Goal: Task Accomplishment & Management: Complete application form

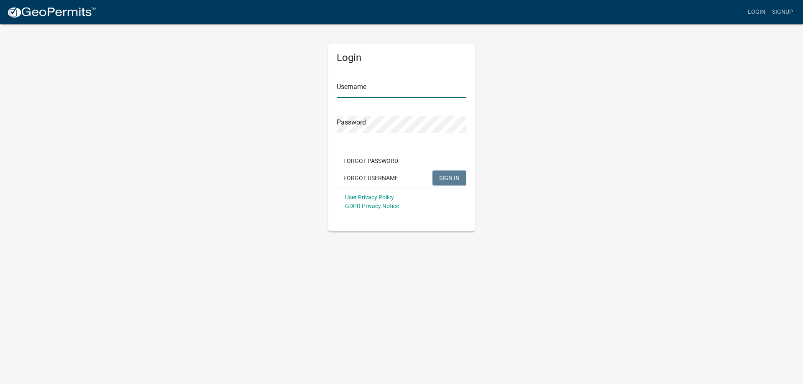
type input "PatrickP"
click at [447, 175] on span "SIGN IN" at bounding box center [449, 177] width 20 height 7
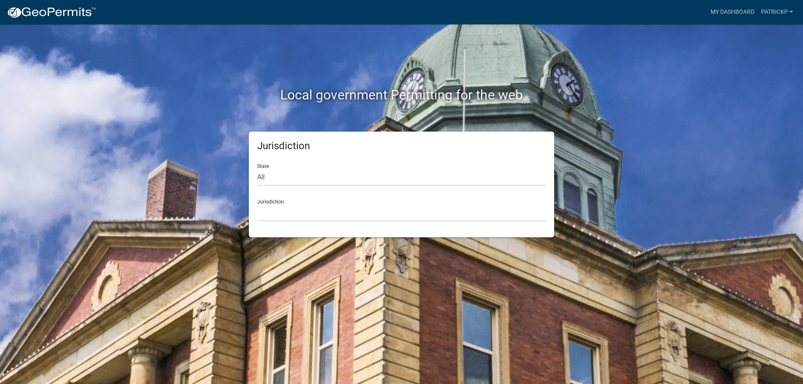
click at [297, 203] on div "Jurisdiction [GEOGRAPHIC_DATA], [US_STATE] [GEOGRAPHIC_DATA], [US_STATE][PERSON…" at bounding box center [401, 207] width 289 height 29
click at [306, 176] on select "All [US_STATE] [US_STATE] [US_STATE] [US_STATE] [US_STATE] [US_STATE] [US_STATE…" at bounding box center [401, 177] width 289 height 17
select select "[US_STATE]"
click at [257, 169] on select "All [US_STATE] [US_STATE] [US_STATE] [US_STATE] [US_STATE] [US_STATE] [US_STATE…" at bounding box center [401, 177] width 289 height 17
click at [291, 206] on select "[GEOGRAPHIC_DATA], [US_STATE] [GEOGRAPHIC_DATA], [US_STATE] [GEOGRAPHIC_DATA], …" at bounding box center [401, 212] width 289 height 17
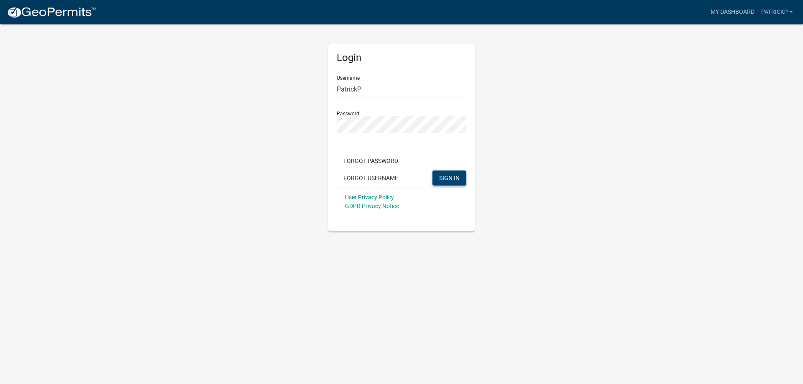
click at [444, 179] on span "SIGN IN" at bounding box center [449, 177] width 20 height 7
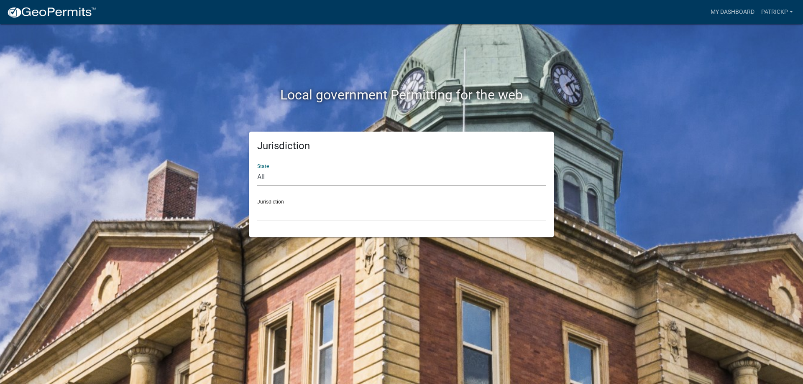
click at [264, 177] on select "All [US_STATE] [US_STATE] [US_STATE] [US_STATE] [US_STATE] [US_STATE] [US_STATE…" at bounding box center [401, 177] width 289 height 17
select select "[US_STATE]"
click at [257, 169] on select "All [US_STATE] [US_STATE] [US_STATE] [US_STATE] [US_STATE] [US_STATE] [US_STATE…" at bounding box center [401, 177] width 289 height 17
click at [277, 205] on select "[GEOGRAPHIC_DATA], [US_STATE] [GEOGRAPHIC_DATA], [US_STATE] [GEOGRAPHIC_DATA], …" at bounding box center [401, 212] width 289 height 17
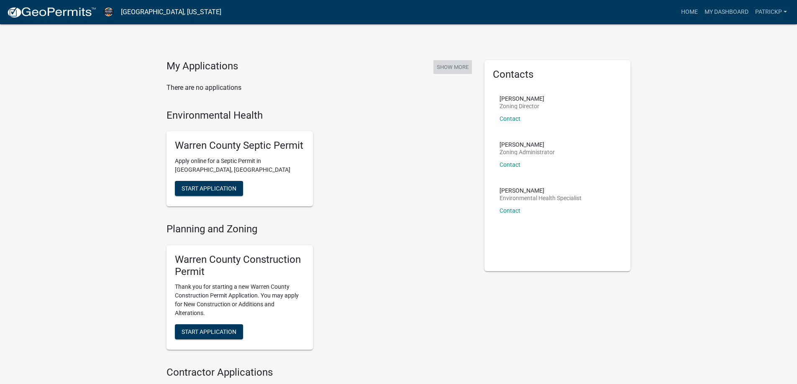
click at [451, 66] on button "Show More" at bounding box center [452, 67] width 38 height 14
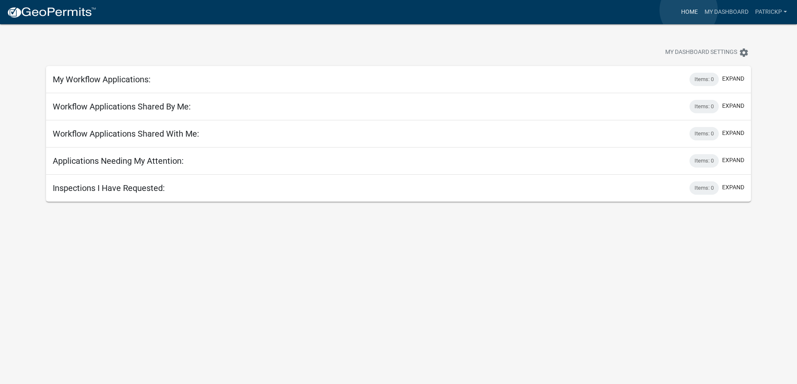
click at [688, 10] on link "Home" at bounding box center [688, 12] width 23 height 16
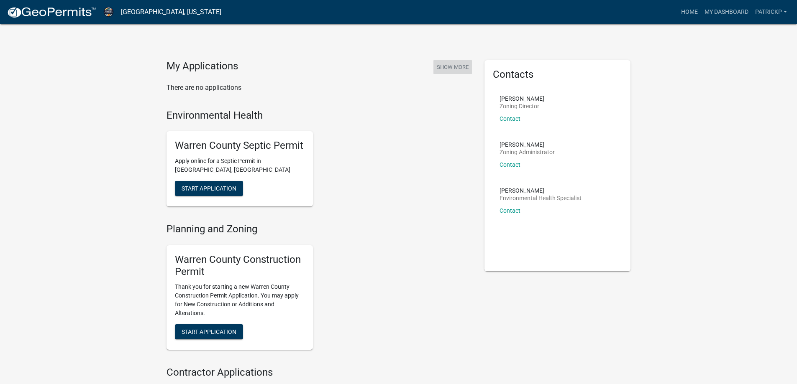
click at [451, 67] on button "Show More" at bounding box center [452, 67] width 38 height 14
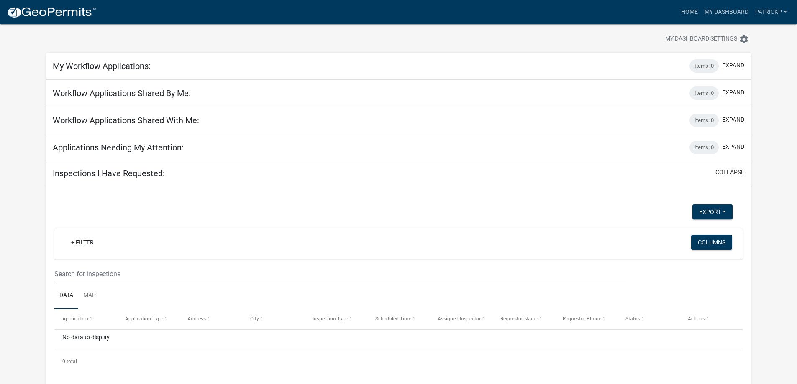
scroll to position [24, 0]
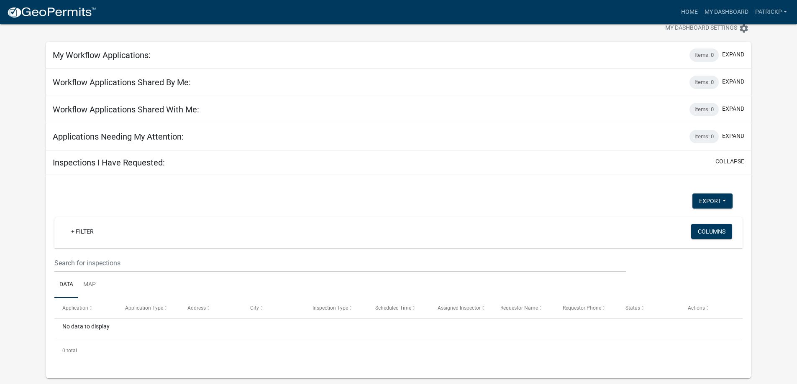
click at [733, 161] on button "collapse" at bounding box center [729, 161] width 29 height 9
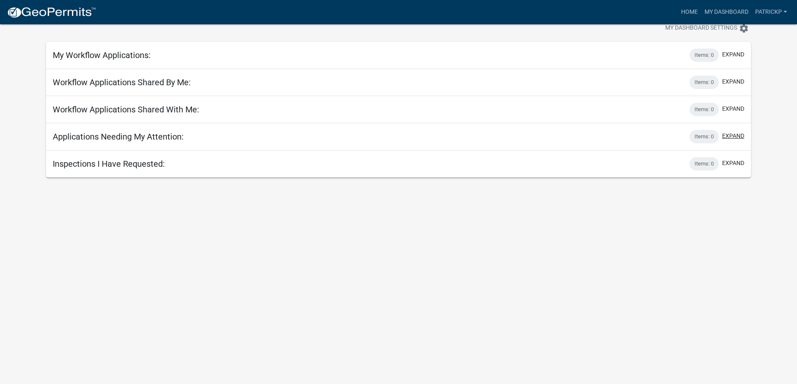
click at [729, 135] on button "expand" at bounding box center [733, 136] width 22 height 9
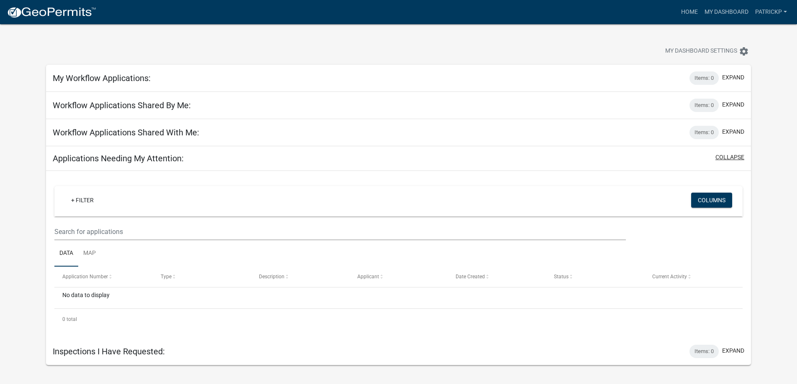
scroll to position [0, 0]
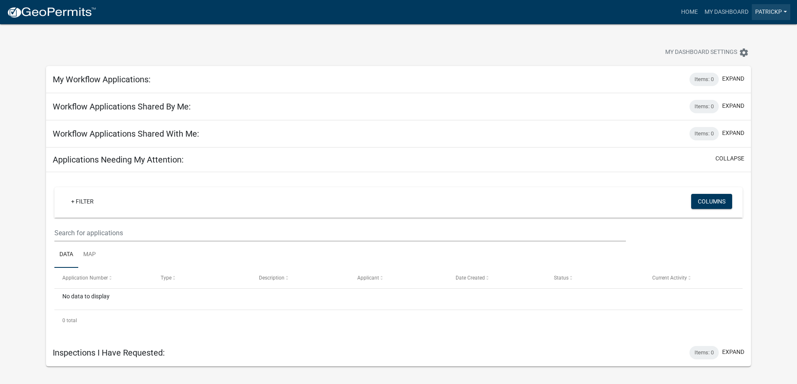
click at [763, 13] on link "PatrickP" at bounding box center [770, 12] width 38 height 16
click at [734, 33] on link "Account" at bounding box center [756, 34] width 67 height 20
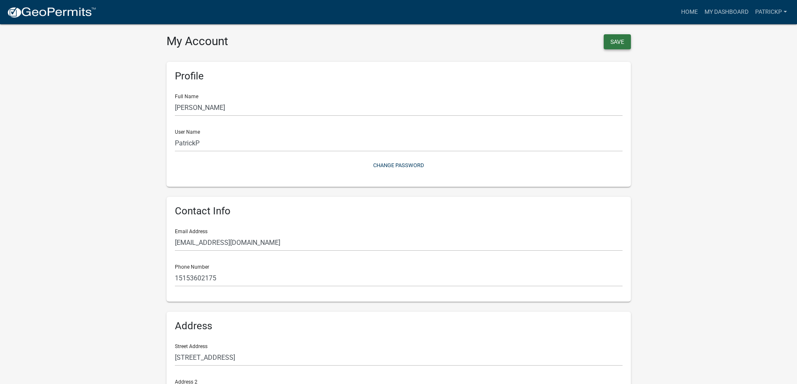
click at [615, 43] on button "Save" at bounding box center [616, 41] width 27 height 15
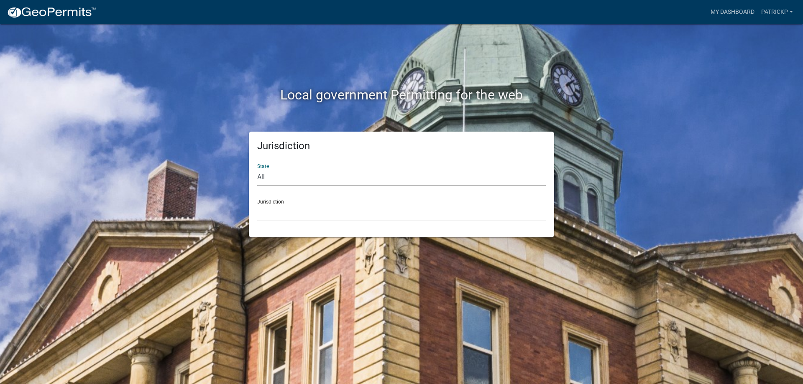
click at [298, 182] on select "All [US_STATE] [US_STATE] [US_STATE] [US_STATE] [US_STATE] [US_STATE] [US_STATE…" at bounding box center [401, 177] width 289 height 17
click at [724, 10] on link "My Dashboard" at bounding box center [732, 12] width 51 height 16
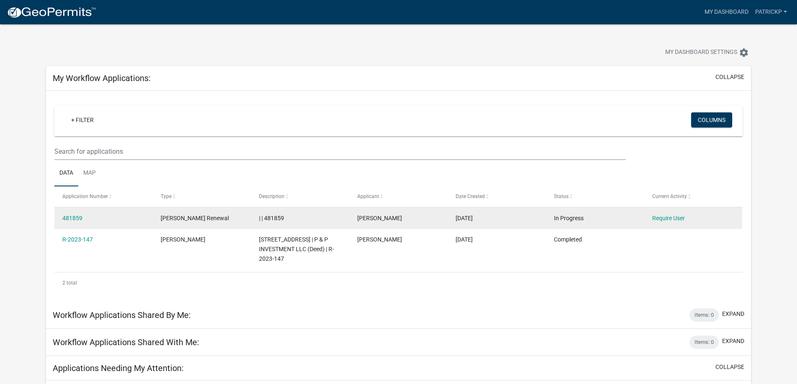
click at [200, 222] on div "[PERSON_NAME] Renewal" at bounding box center [202, 219] width 82 height 10
click at [666, 218] on link "Require User" at bounding box center [668, 218] width 33 height 7
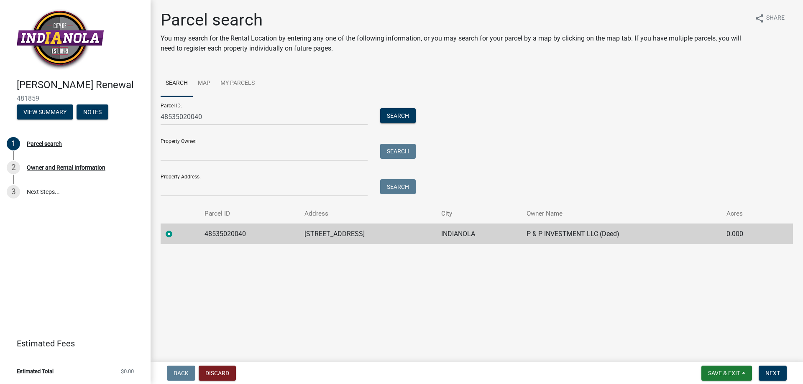
click at [262, 235] on td "48535020040" at bounding box center [249, 234] width 100 height 20
click at [212, 148] on input "Property Owner:" at bounding box center [264, 152] width 207 height 17
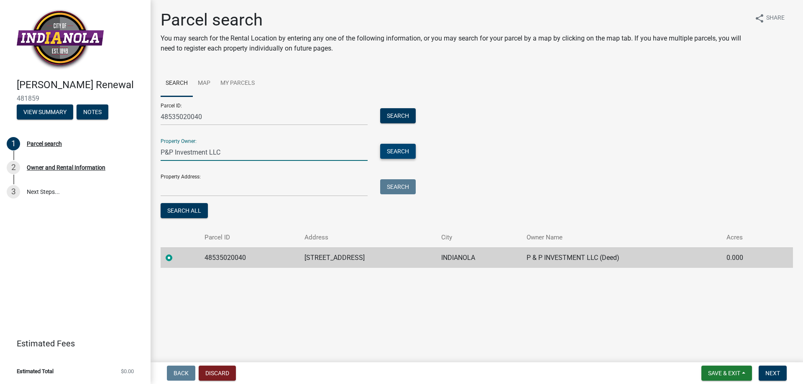
click at [393, 150] on button "Search" at bounding box center [398, 151] width 36 height 15
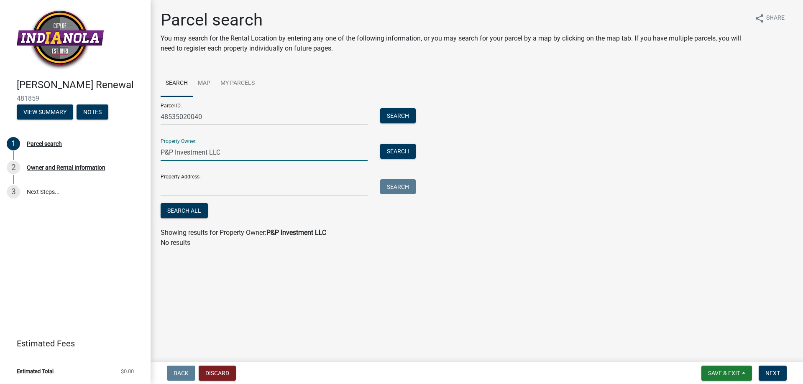
click at [208, 152] on input "P&P Investment LLC" at bounding box center [264, 152] width 207 height 17
click at [397, 151] on button "Search" at bounding box center [398, 151] width 36 height 15
click at [231, 153] on input "P&P Investments, LLC" at bounding box center [264, 152] width 207 height 17
type input "P"
click at [397, 148] on button "Search" at bounding box center [398, 151] width 36 height 15
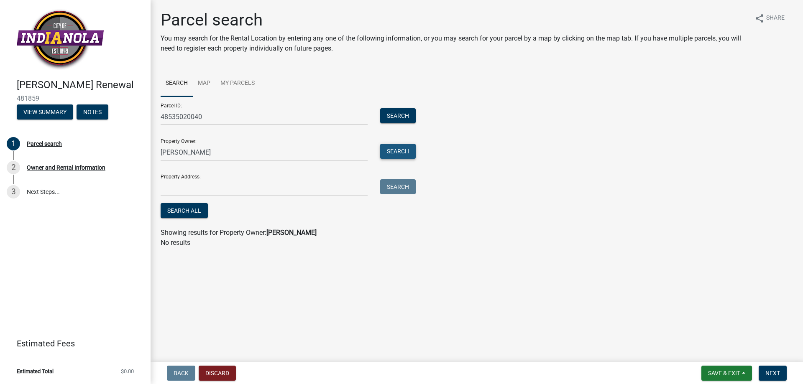
click at [397, 148] on button "Search" at bounding box center [398, 151] width 36 height 15
click at [184, 153] on input "[PERSON_NAME]" at bounding box center [264, 152] width 207 height 17
click at [395, 151] on button "Search" at bounding box center [398, 151] width 36 height 15
click at [215, 152] on input "[PERSON_NAME]" at bounding box center [264, 152] width 207 height 17
type input "P"
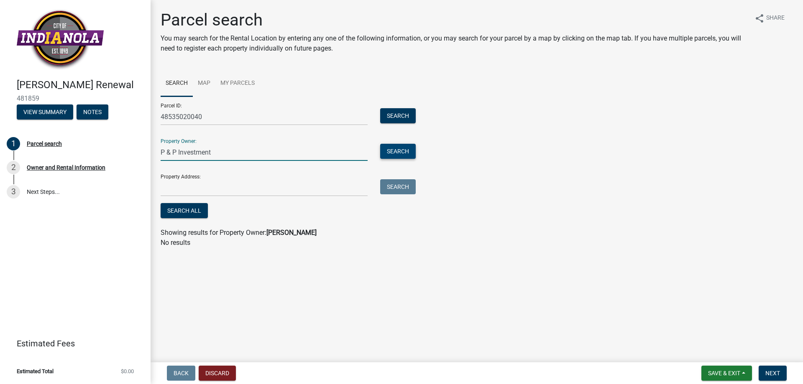
type input "P & P Investment"
click at [397, 149] on button "Search" at bounding box center [398, 151] width 36 height 15
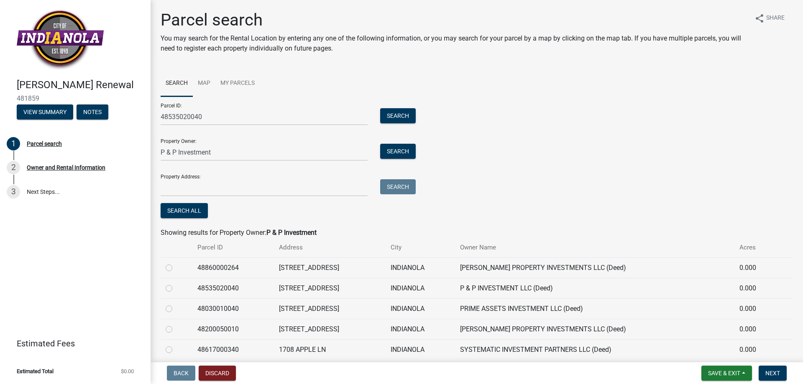
click at [176, 284] on label at bounding box center [176, 284] width 0 height 0
click at [176, 288] on input "radio" at bounding box center [178, 286] width 5 height 5
radio input "true"
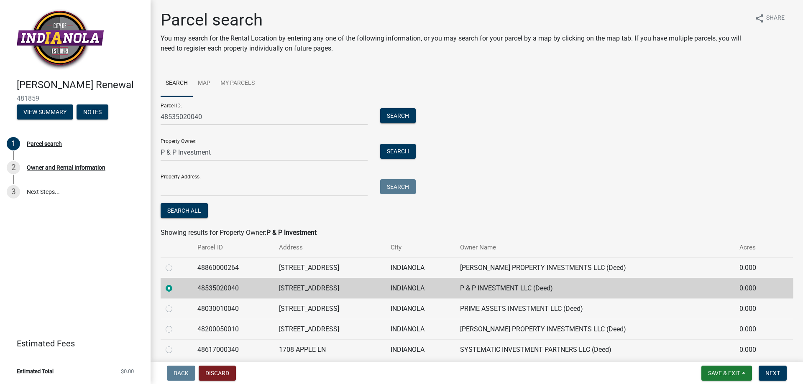
scroll to position [33, 0]
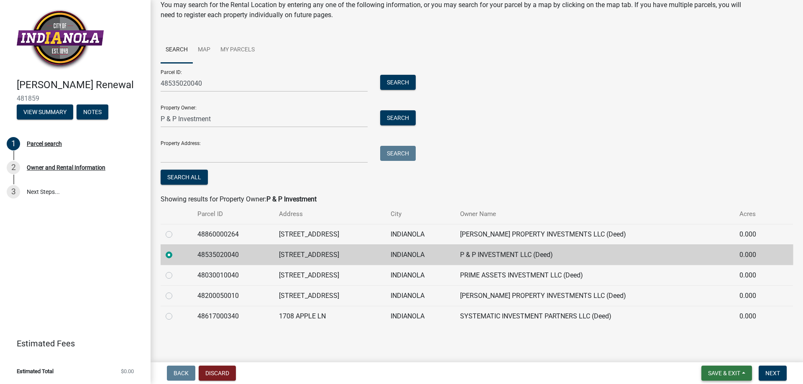
click at [718, 371] on span "Save & Exit" at bounding box center [724, 373] width 32 height 7
click at [705, 349] on button "Save & Exit" at bounding box center [718, 352] width 67 height 20
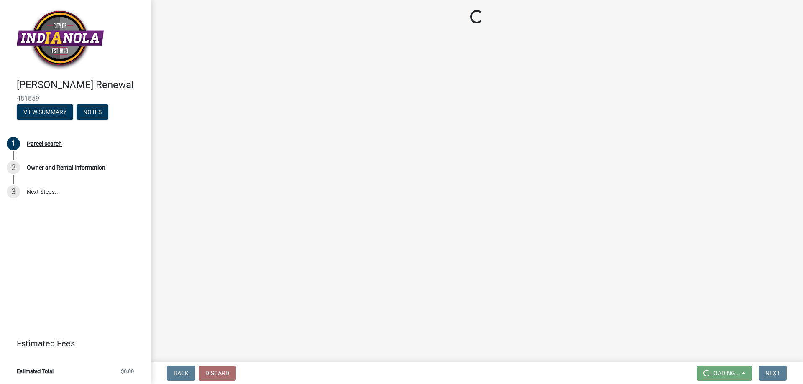
scroll to position [0, 0]
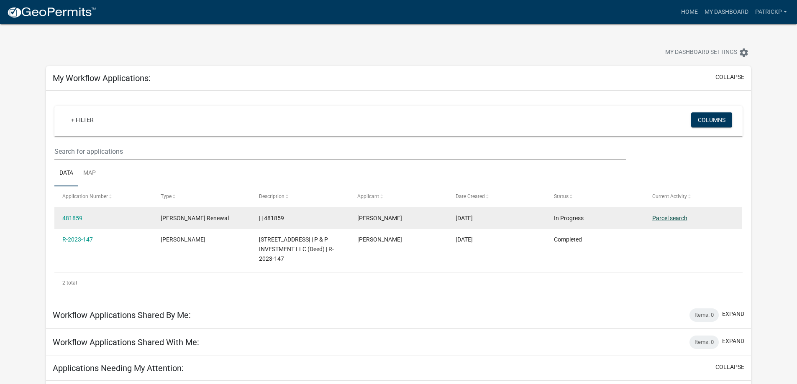
click at [664, 220] on link "Parcel search" at bounding box center [669, 218] width 35 height 7
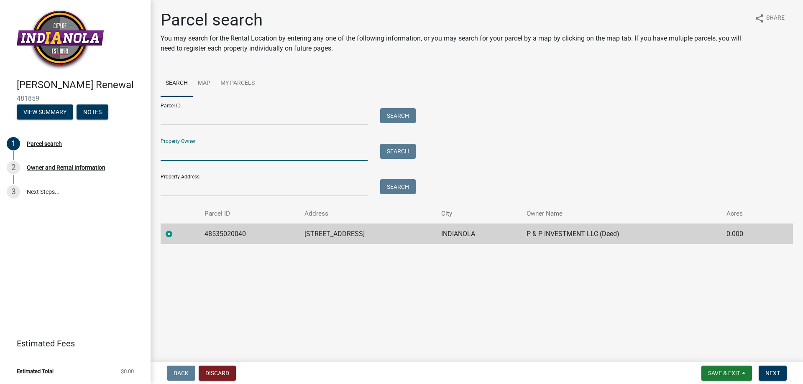
click at [179, 144] on input "Property Owner:" at bounding box center [264, 152] width 207 height 17
click at [393, 149] on button "Search" at bounding box center [398, 151] width 36 height 15
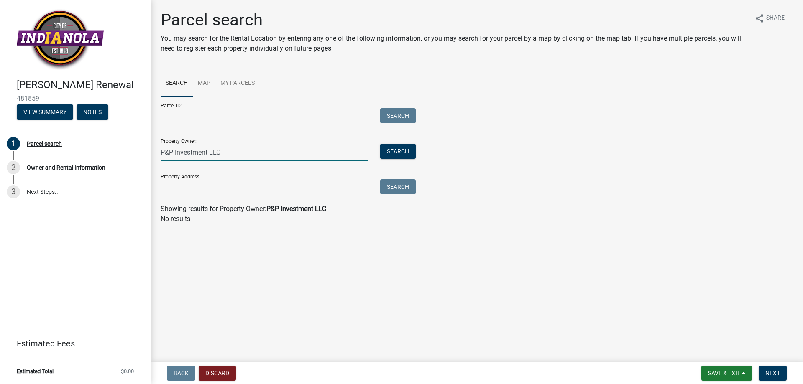
click at [225, 151] on input "P&P Investment LLC" at bounding box center [264, 152] width 207 height 17
click at [400, 151] on button "Search" at bounding box center [398, 151] width 36 height 15
click at [216, 185] on input "Property Address:" at bounding box center [264, 187] width 207 height 17
click at [39, 191] on link "3 Next Steps..." at bounding box center [75, 192] width 151 height 24
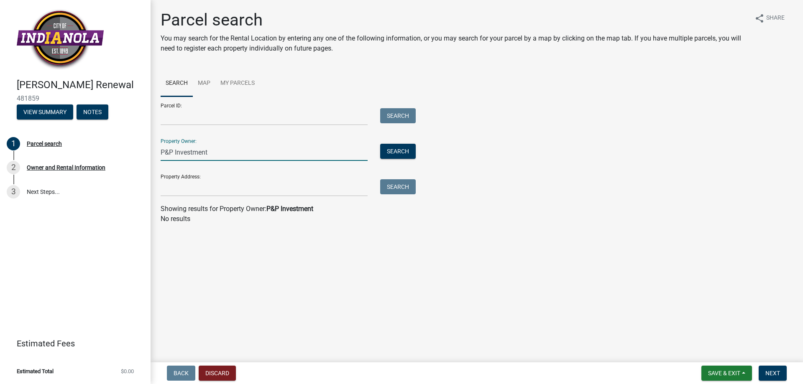
click at [216, 152] on input "P&P Investment" at bounding box center [264, 152] width 207 height 17
click at [392, 152] on button "Search" at bounding box center [398, 151] width 36 height 15
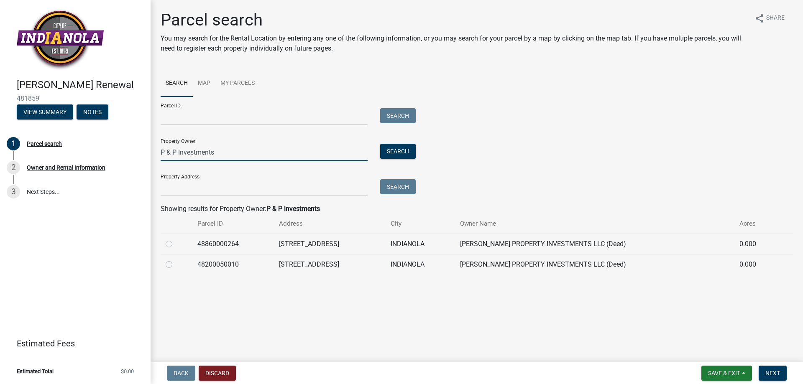
click at [216, 151] on input "P & P Investments" at bounding box center [264, 152] width 207 height 17
click at [391, 147] on button "Search" at bounding box center [398, 151] width 36 height 15
click at [183, 183] on input "Property Address:" at bounding box center [264, 187] width 207 height 17
click at [231, 149] on input "P & P Investments LLC" at bounding box center [264, 152] width 207 height 17
type input "P & P Investments"
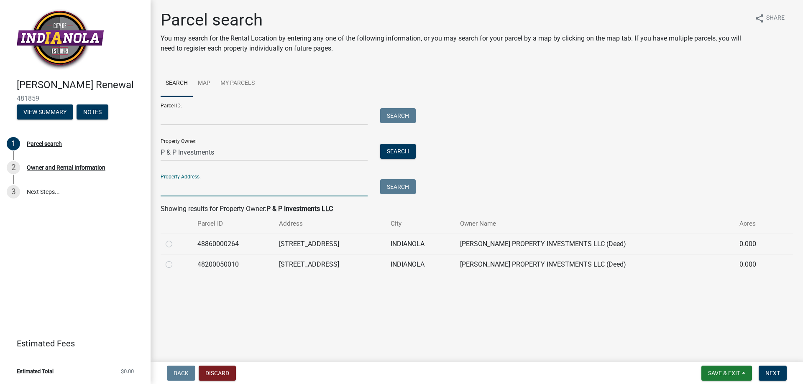
click at [178, 186] on input "Property Address:" at bounding box center [264, 187] width 207 height 17
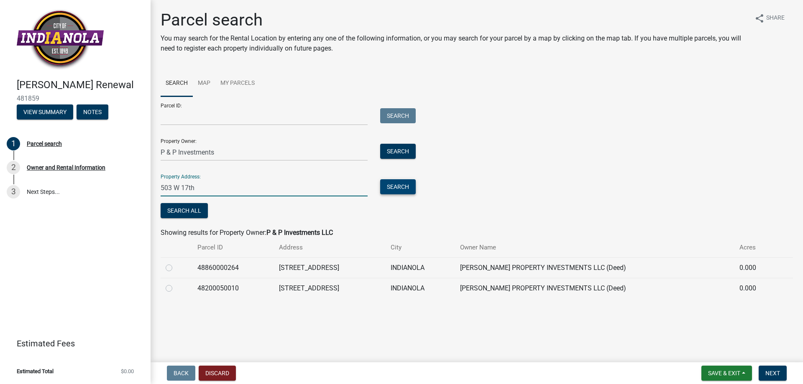
type input "503 W 17th"
click at [391, 186] on button "Search" at bounding box center [398, 186] width 36 height 15
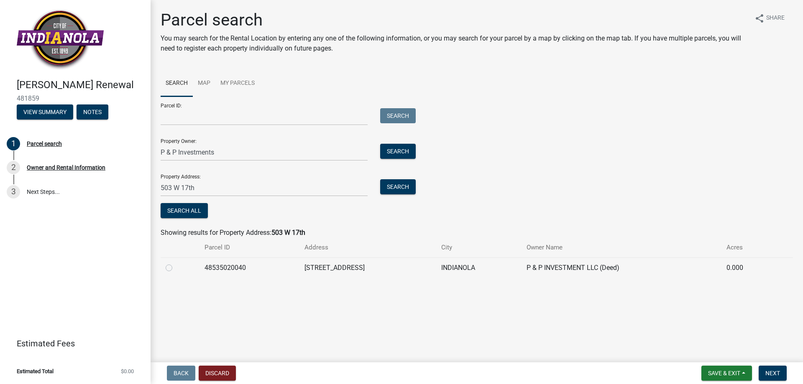
click at [176, 263] on label at bounding box center [176, 263] width 0 height 0
click at [176, 268] on input "radio" at bounding box center [178, 265] width 5 height 5
radio input "true"
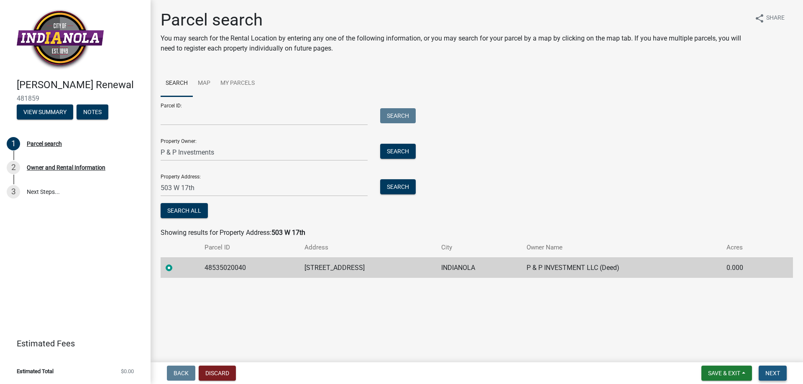
click at [771, 375] on span "Next" at bounding box center [772, 373] width 15 height 7
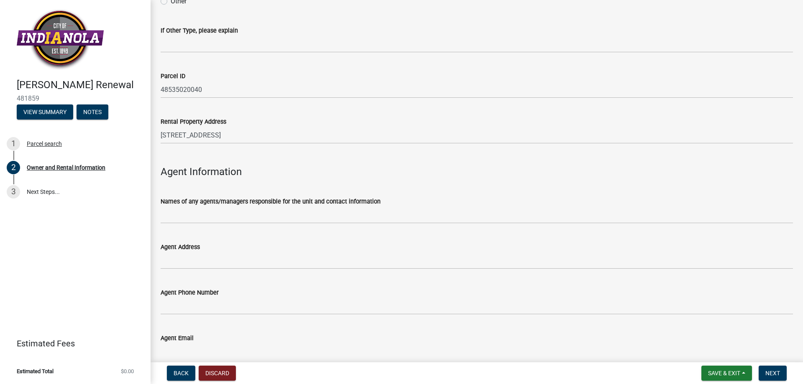
scroll to position [836, 0]
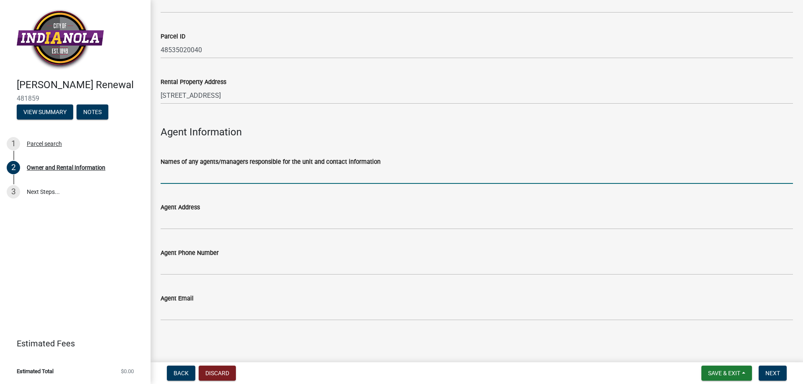
click at [180, 169] on input "Names of any agents/managers responsible for the unit and contact information" at bounding box center [477, 175] width 632 height 17
type input "[PERSON_NAME]"
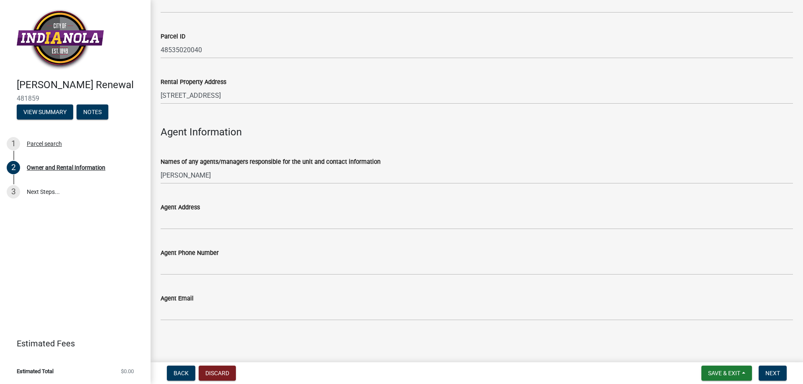
click at [182, 210] on label "Agent Address" at bounding box center [180, 208] width 39 height 6
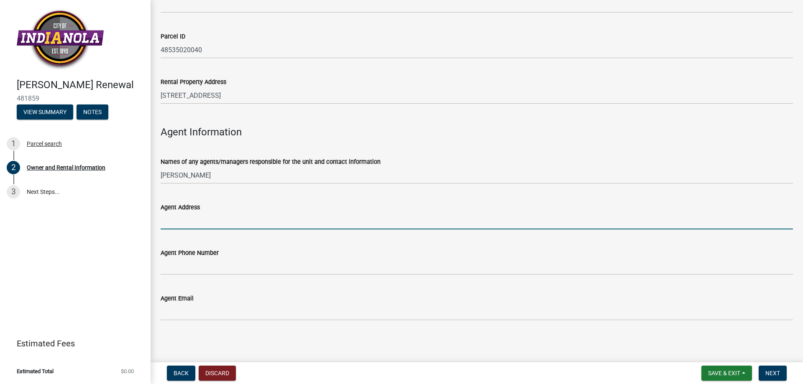
click at [182, 212] on input "Agent Address" at bounding box center [477, 220] width 632 height 17
type input "[STREET_ADDRESS][US_STATE]"
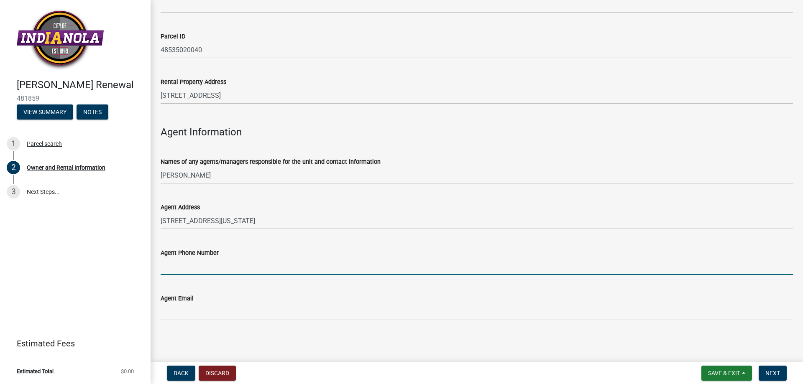
click at [182, 263] on input "Agent Phone Number" at bounding box center [477, 266] width 632 height 17
type input "5153602175"
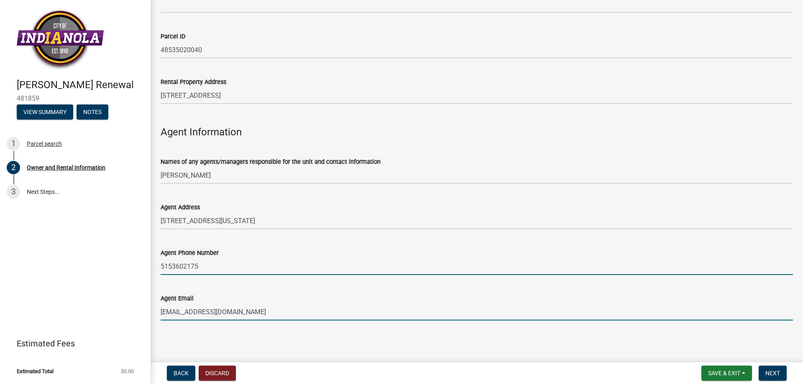
click at [263, 312] on input "[EMAIL_ADDRESS][DOMAIN_NAME]" at bounding box center [477, 312] width 632 height 17
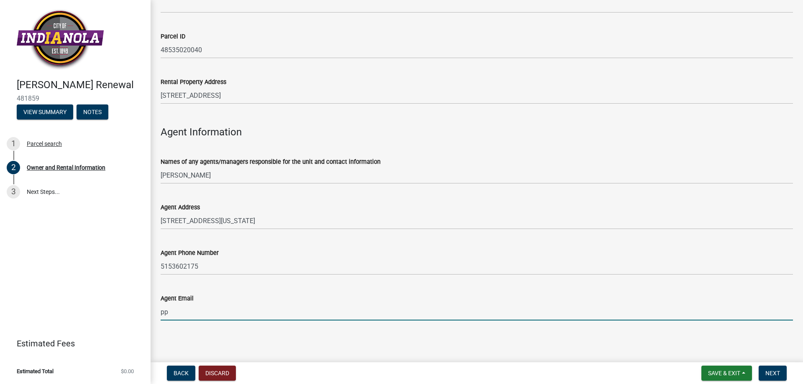
type input "p"
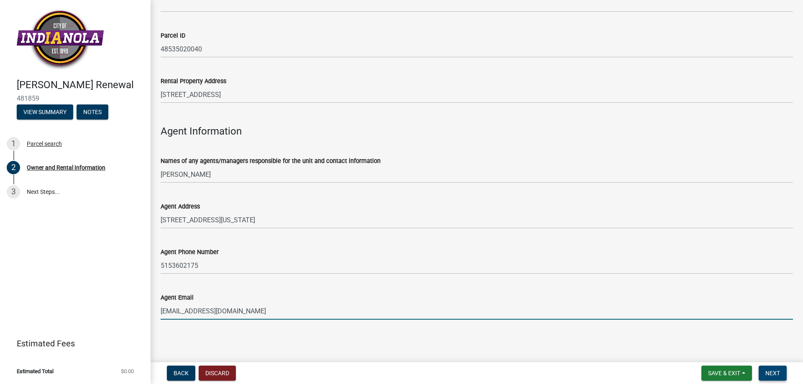
type input "[EMAIL_ADDRESS][DOMAIN_NAME]"
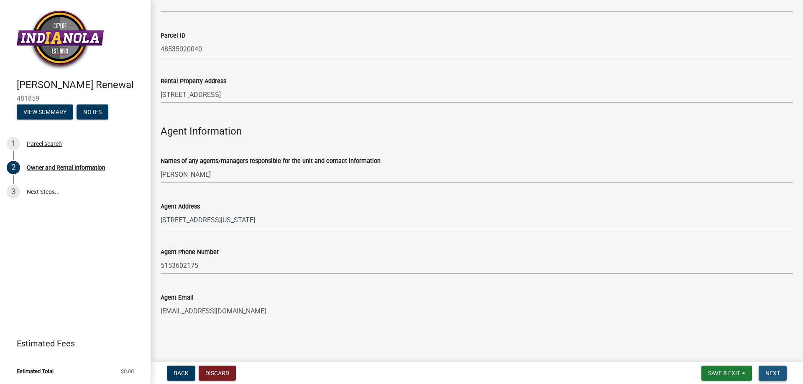
click at [771, 372] on span "Next" at bounding box center [772, 373] width 15 height 7
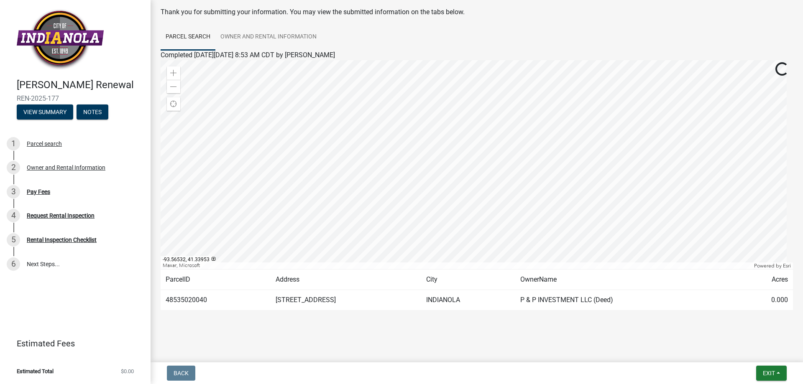
scroll to position [40, 0]
click at [34, 193] on div "Pay Fees" at bounding box center [38, 192] width 23 height 6
click at [36, 192] on div "Pay Fees" at bounding box center [38, 192] width 23 height 6
click at [52, 217] on div "Request Rental Inspection" at bounding box center [61, 216] width 68 height 6
click at [61, 242] on div "Rental Inspection Checklist" at bounding box center [62, 240] width 70 height 6
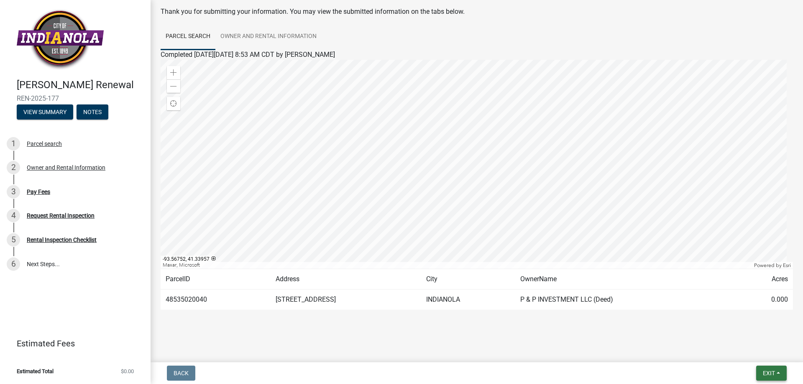
click at [772, 372] on span "Exit" at bounding box center [769, 373] width 12 height 7
click at [738, 352] on button "Save & Exit" at bounding box center [753, 352] width 67 height 20
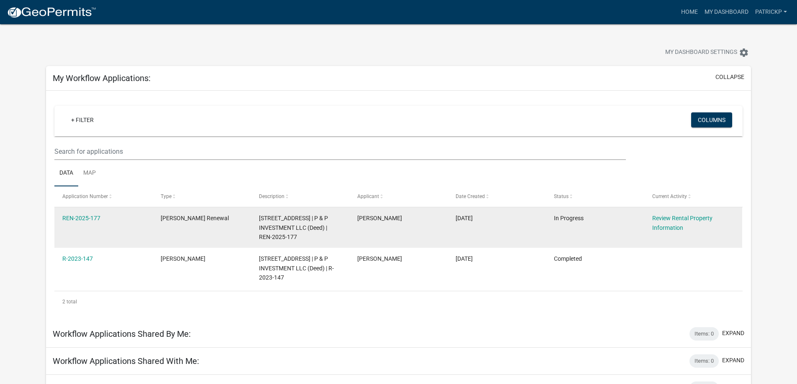
click at [668, 222] on div "Review Rental Property Information" at bounding box center [693, 223] width 82 height 19
click at [670, 220] on link "Review Rental Property Information" at bounding box center [682, 223] width 60 height 16
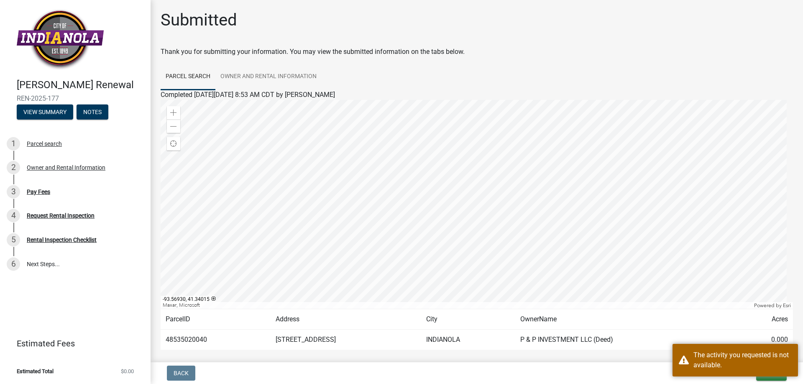
click at [650, 337] on td "P & P INVESTMENT LLC (Deed)" at bounding box center [625, 340] width 220 height 20
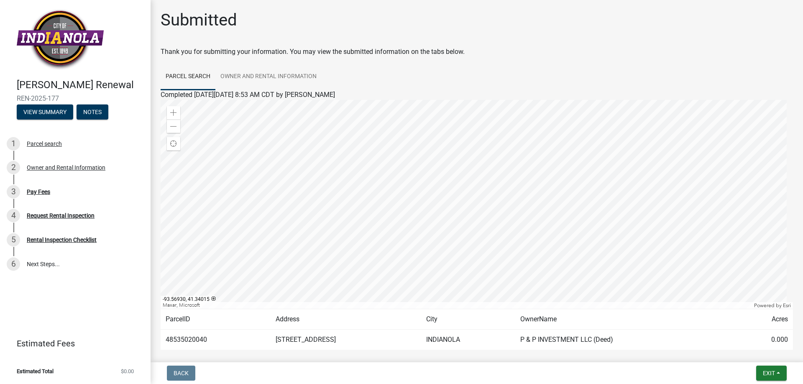
click at [641, 376] on div "Back Exit Save Save & Exit" at bounding box center [476, 373] width 639 height 15
click at [196, 339] on td "48535020040" at bounding box center [216, 340] width 110 height 20
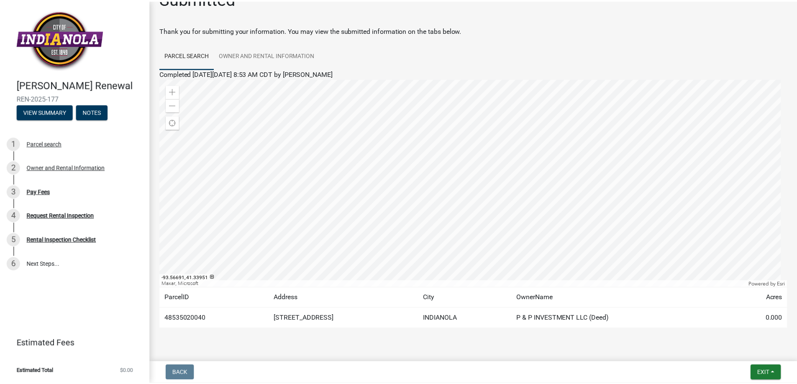
scroll to position [40, 0]
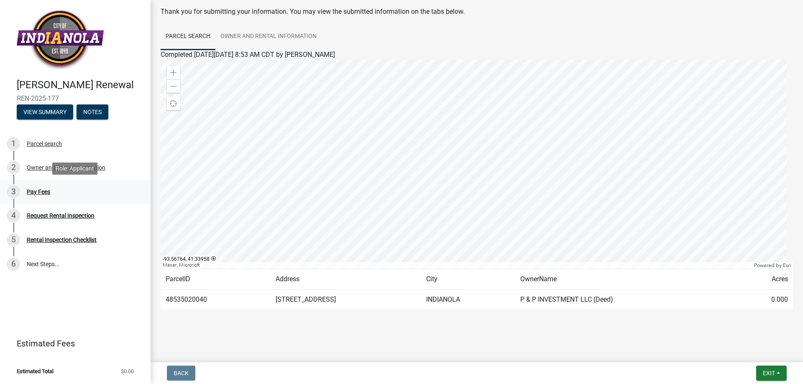
click at [40, 193] on div "Pay Fees" at bounding box center [38, 192] width 23 height 6
click at [46, 216] on div "Request Rental Inspection" at bounding box center [61, 216] width 68 height 6
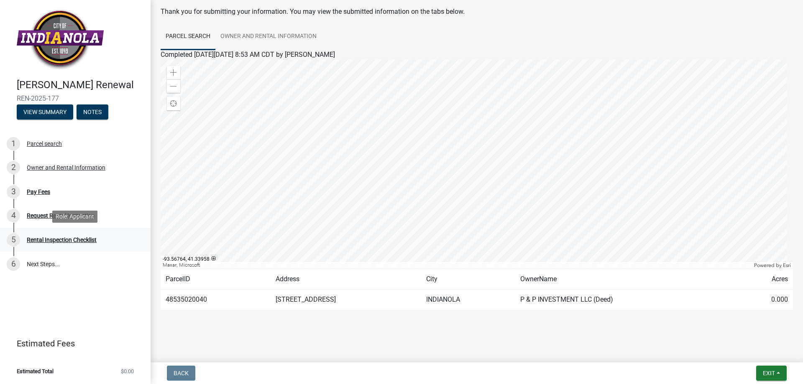
click at [46, 242] on div "Rental Inspection Checklist" at bounding box center [62, 240] width 70 height 6
click at [46, 268] on link "6 Next Steps..." at bounding box center [75, 264] width 151 height 24
click at [763, 373] on span "Exit" at bounding box center [769, 373] width 12 height 7
click at [747, 354] on button "Save & Exit" at bounding box center [753, 352] width 67 height 20
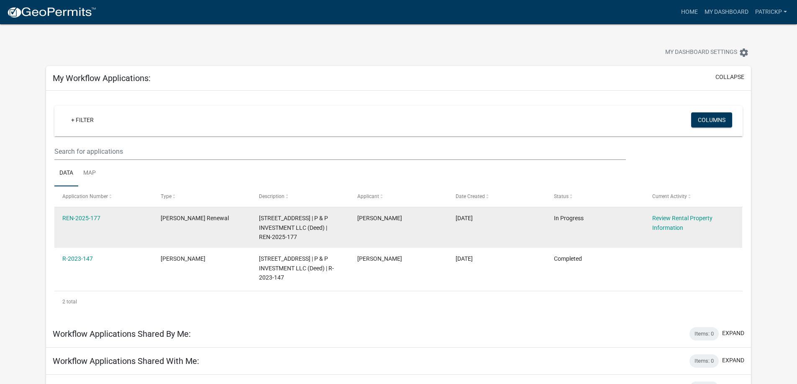
click at [495, 230] on datatable-body-cell "[DATE]" at bounding box center [496, 227] width 98 height 41
click at [409, 229] on datatable-body-cell "[PERSON_NAME]" at bounding box center [398, 227] width 98 height 41
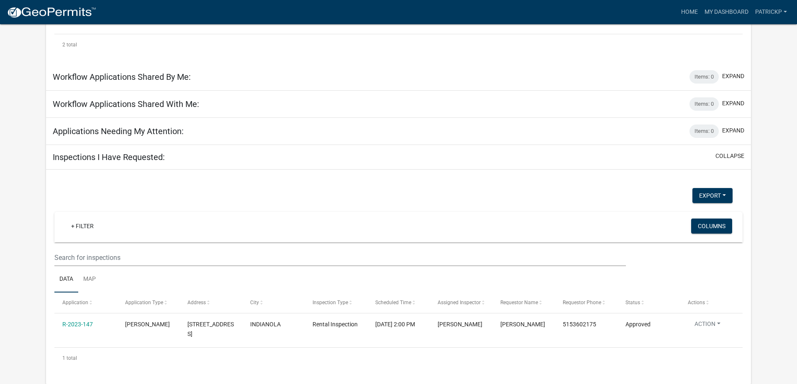
scroll to position [259, 0]
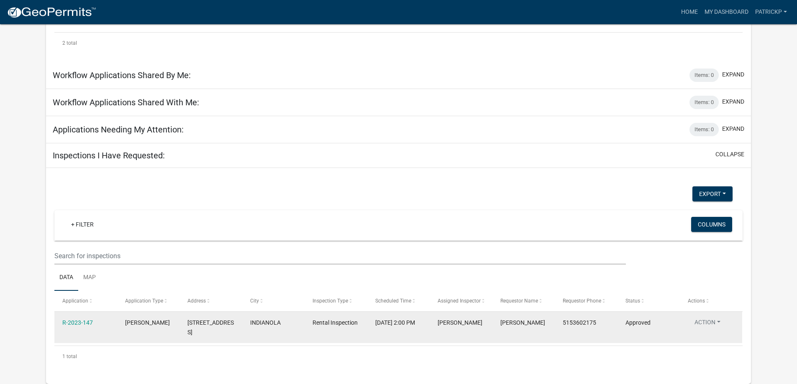
click at [711, 324] on button "Action" at bounding box center [706, 324] width 39 height 12
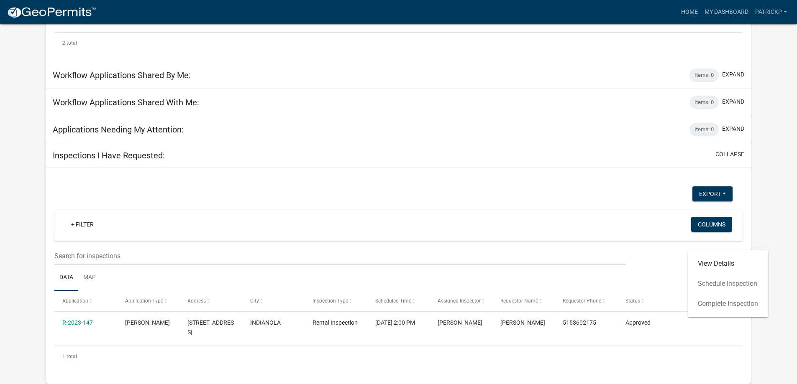
click at [718, 285] on div "View Details Schedule Inspection Complete Inspection" at bounding box center [727, 283] width 80 height 67
click at [743, 285] on div "View Details Schedule Inspection Complete Inspection" at bounding box center [727, 283] width 80 height 67
click at [720, 266] on link "View Details" at bounding box center [727, 264] width 80 height 20
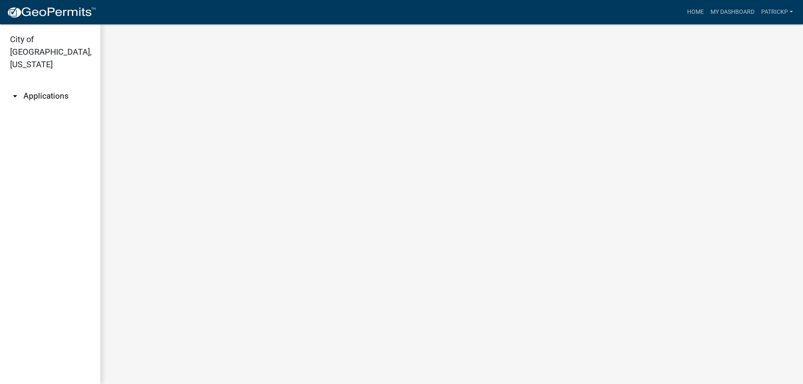
click at [720, 266] on main at bounding box center [451, 204] width 702 height 360
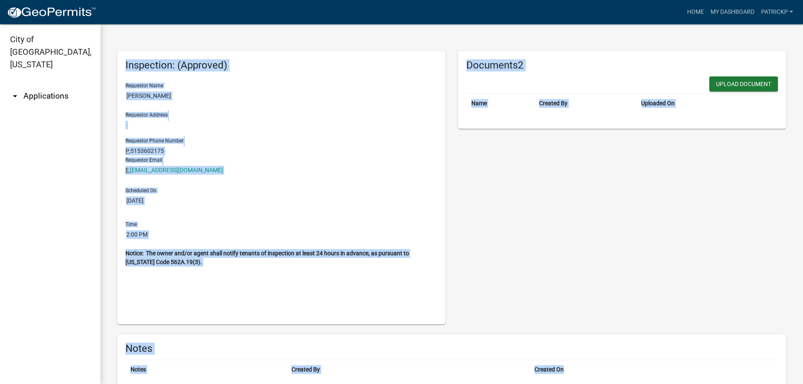
click at [547, 222] on div "Documents2 Upload Document Name Created By Uploaded On" at bounding box center [622, 188] width 341 height 294
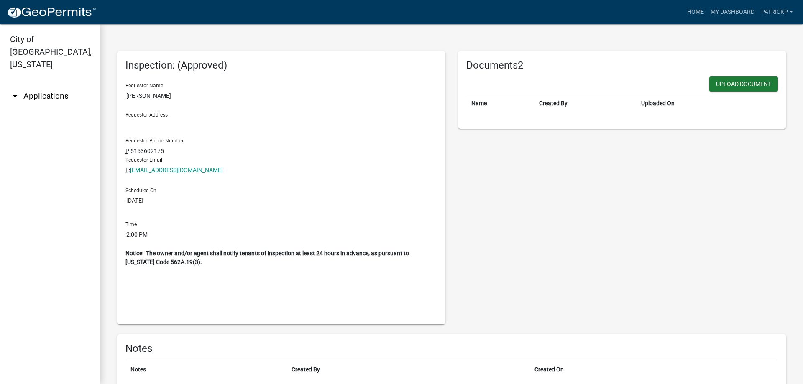
click at [16, 91] on icon "arrow_drop_down" at bounding box center [15, 96] width 10 height 10
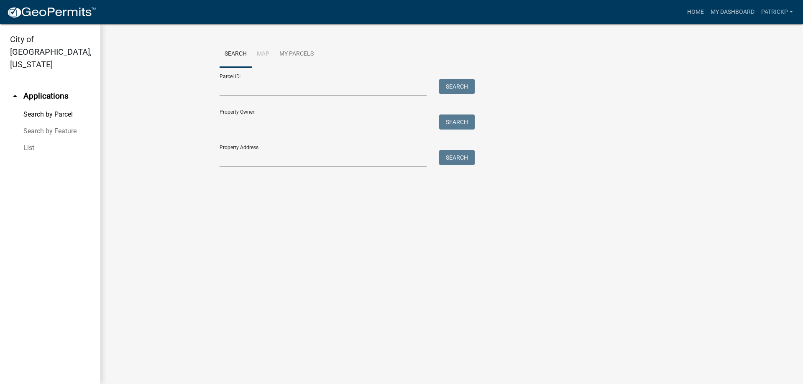
click at [121, 148] on wm-workflow-application-search-view "Search Map My Parcels Parcel ID: Search Property Owner: Search Property Address…" at bounding box center [451, 108] width 669 height 134
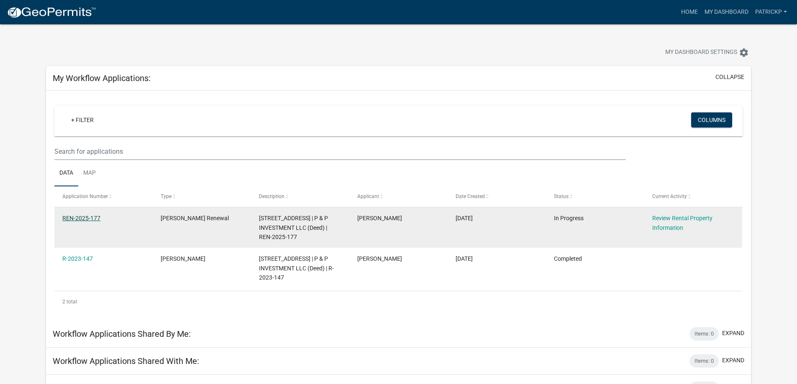
click at [76, 219] on link "REN-2025-177" at bounding box center [81, 218] width 38 height 7
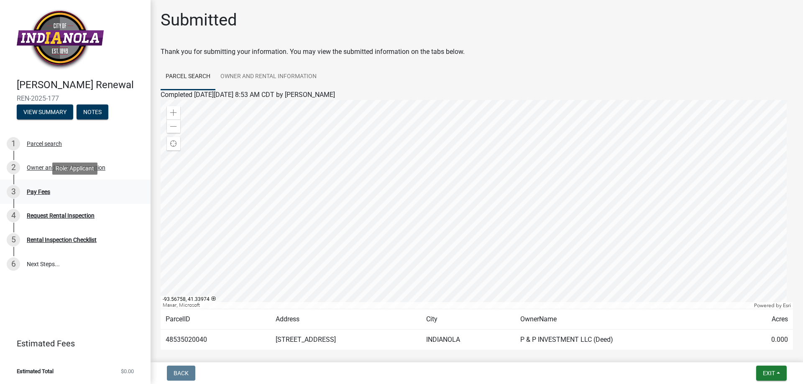
click at [41, 195] on div "3 Pay Fees" at bounding box center [72, 191] width 130 height 13
